Goal: Navigation & Orientation: Find specific page/section

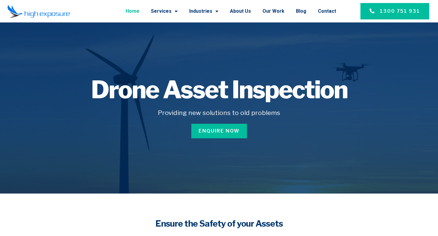
click at [139, 9] on link "Home" at bounding box center [132, 11] width 14 height 16
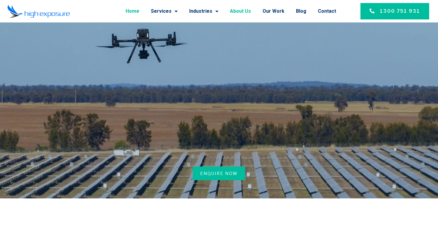
click at [243, 11] on link "About Us" at bounding box center [240, 11] width 21 height 16
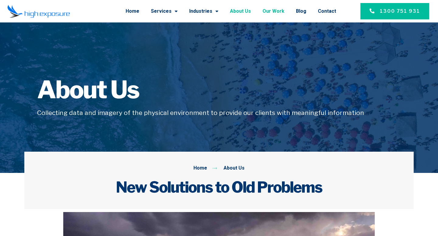
click at [277, 14] on link "Our Work" at bounding box center [273, 11] width 22 height 16
